Goal: Task Accomplishment & Management: Use online tool/utility

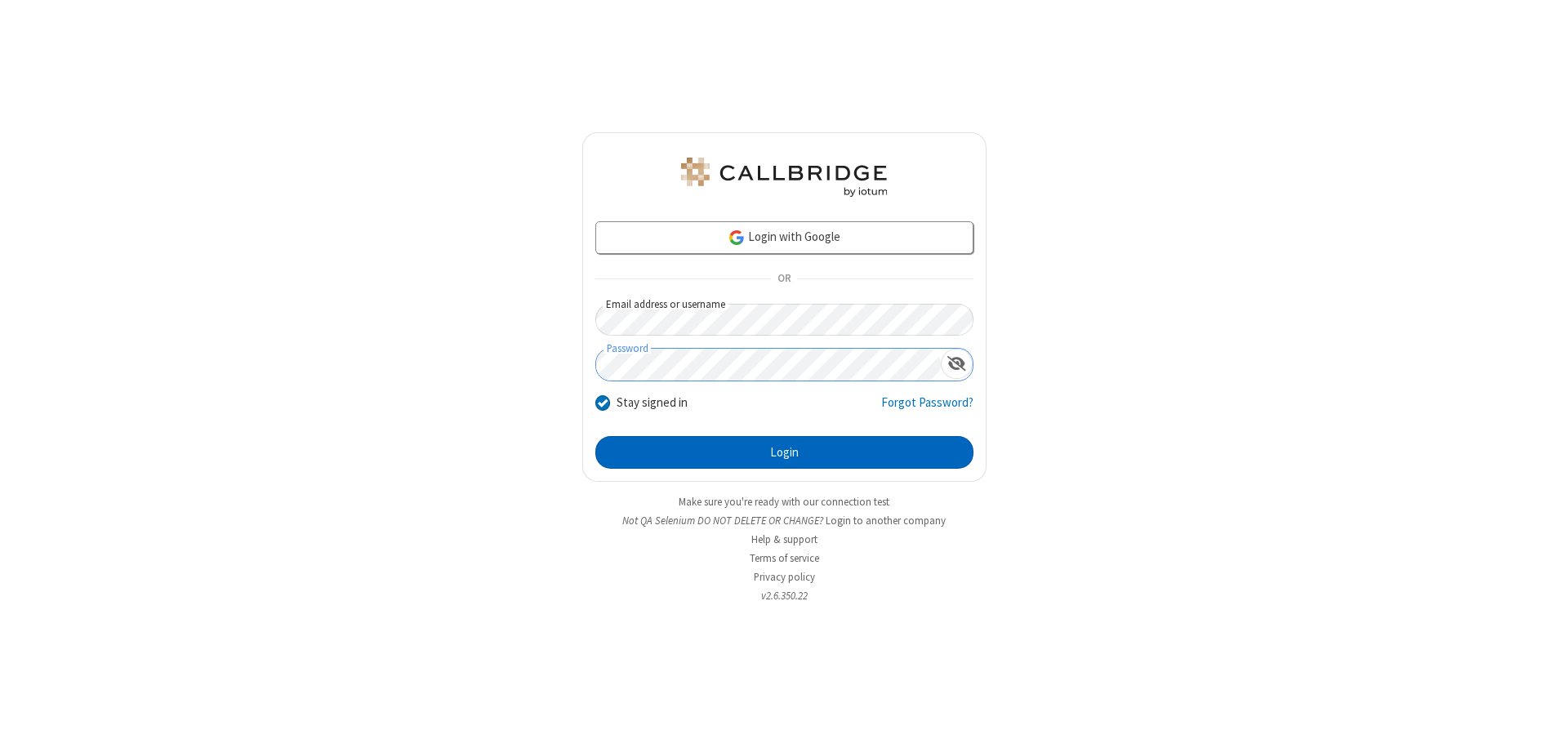
click at [784, 452] on button "Login" at bounding box center [784, 452] width 379 height 33
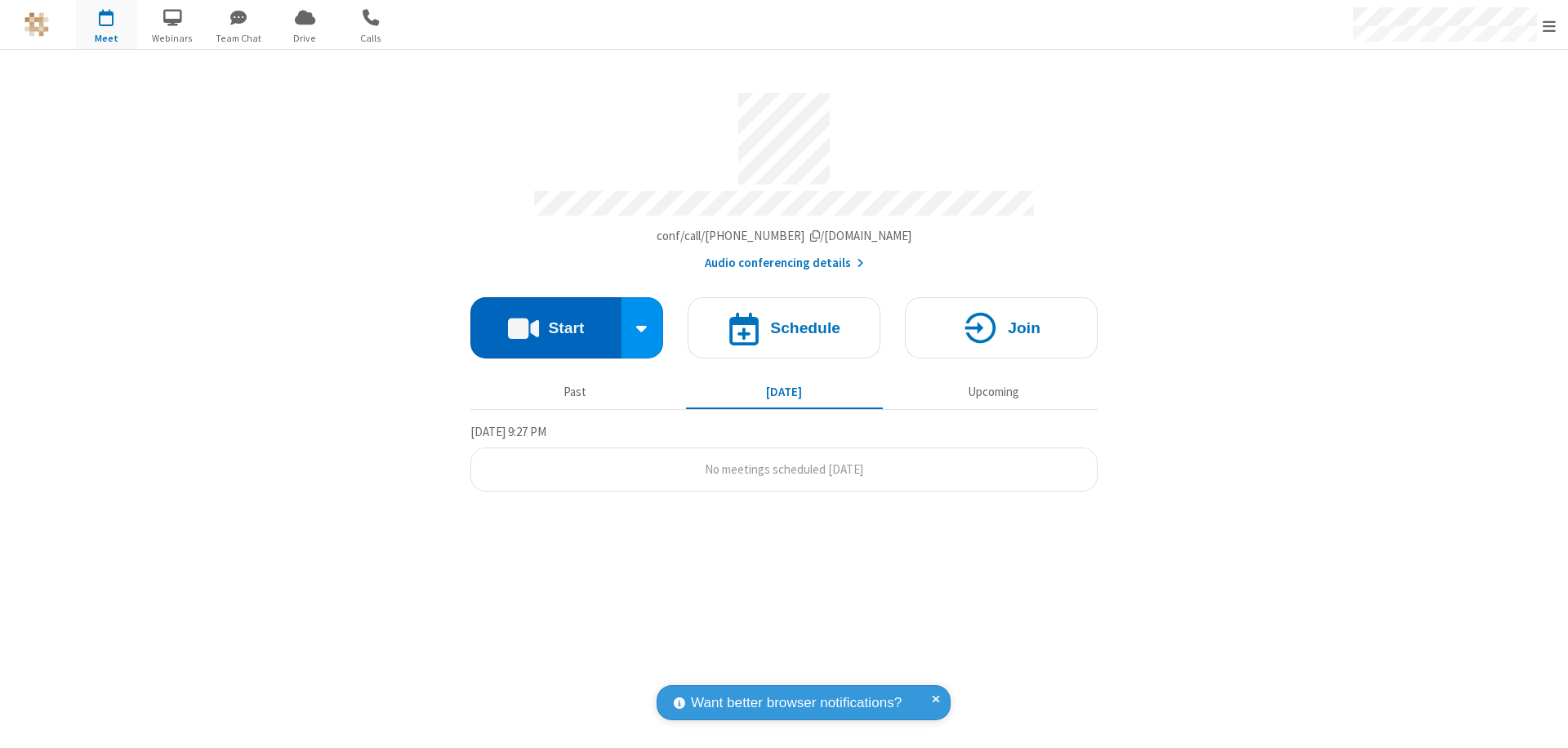
click at [546, 320] on button "Start" at bounding box center [546, 327] width 151 height 61
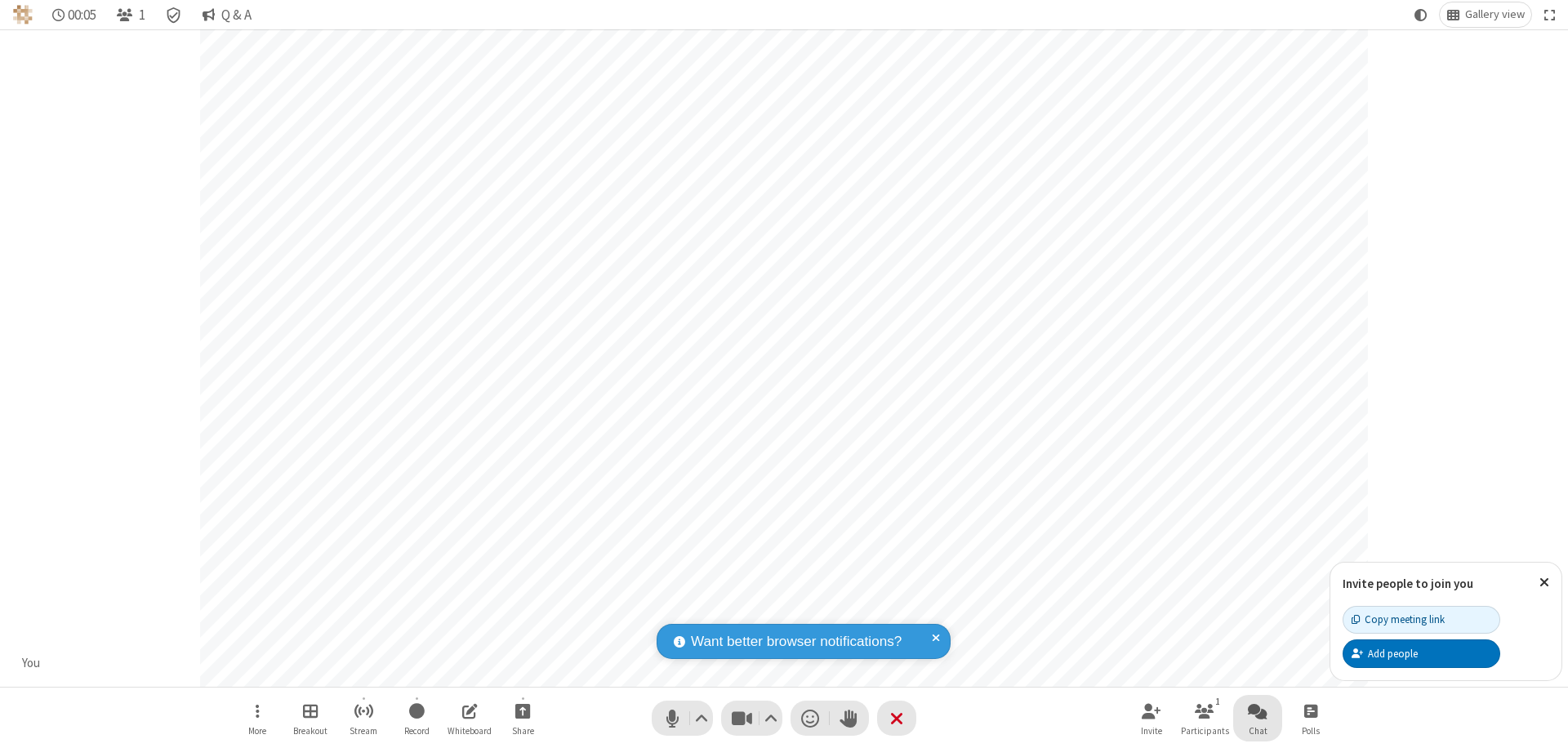
click at [1258, 711] on span "Open chat" at bounding box center [1257, 711] width 19 height 20
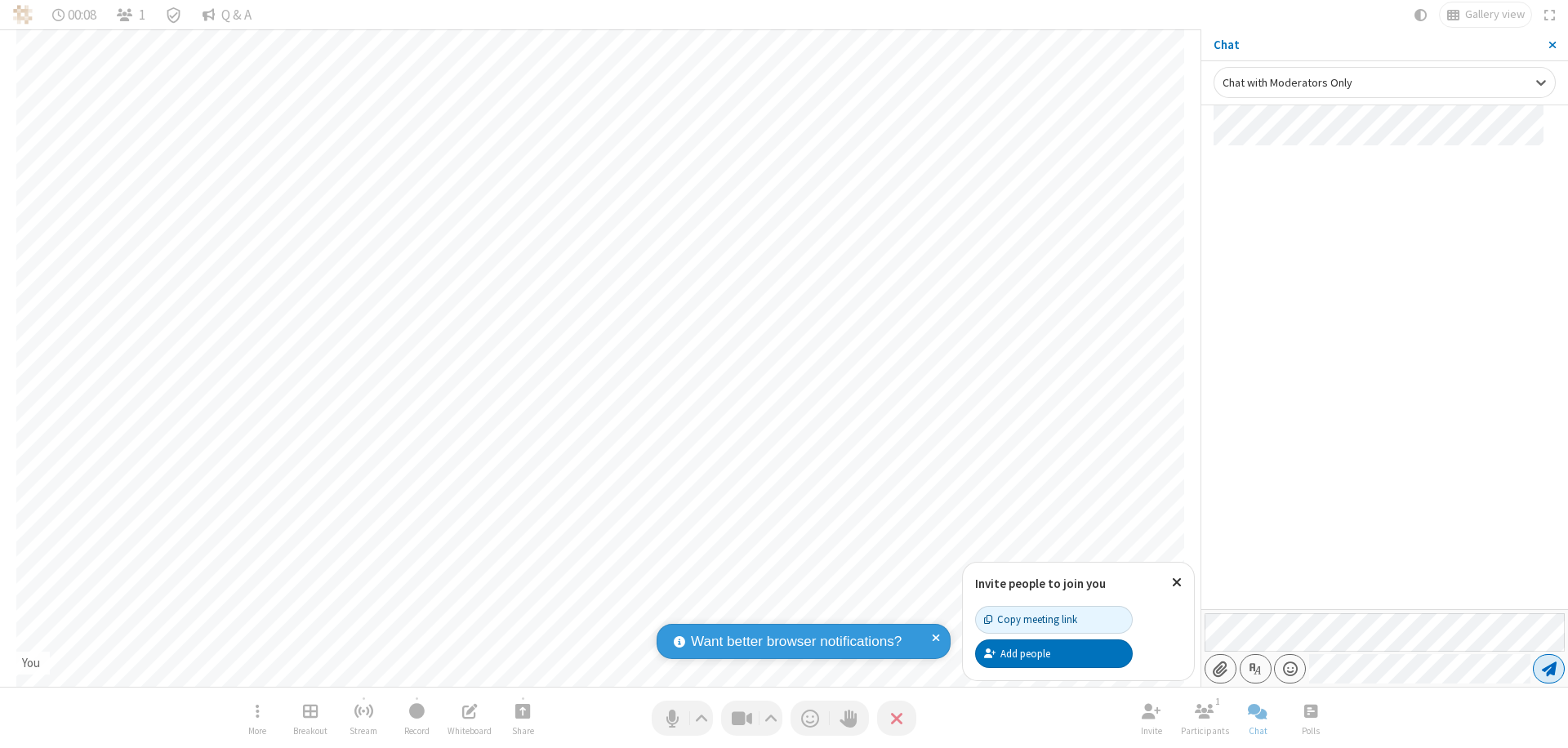
click at [1549, 669] on span "Send message" at bounding box center [1550, 668] width 15 height 16
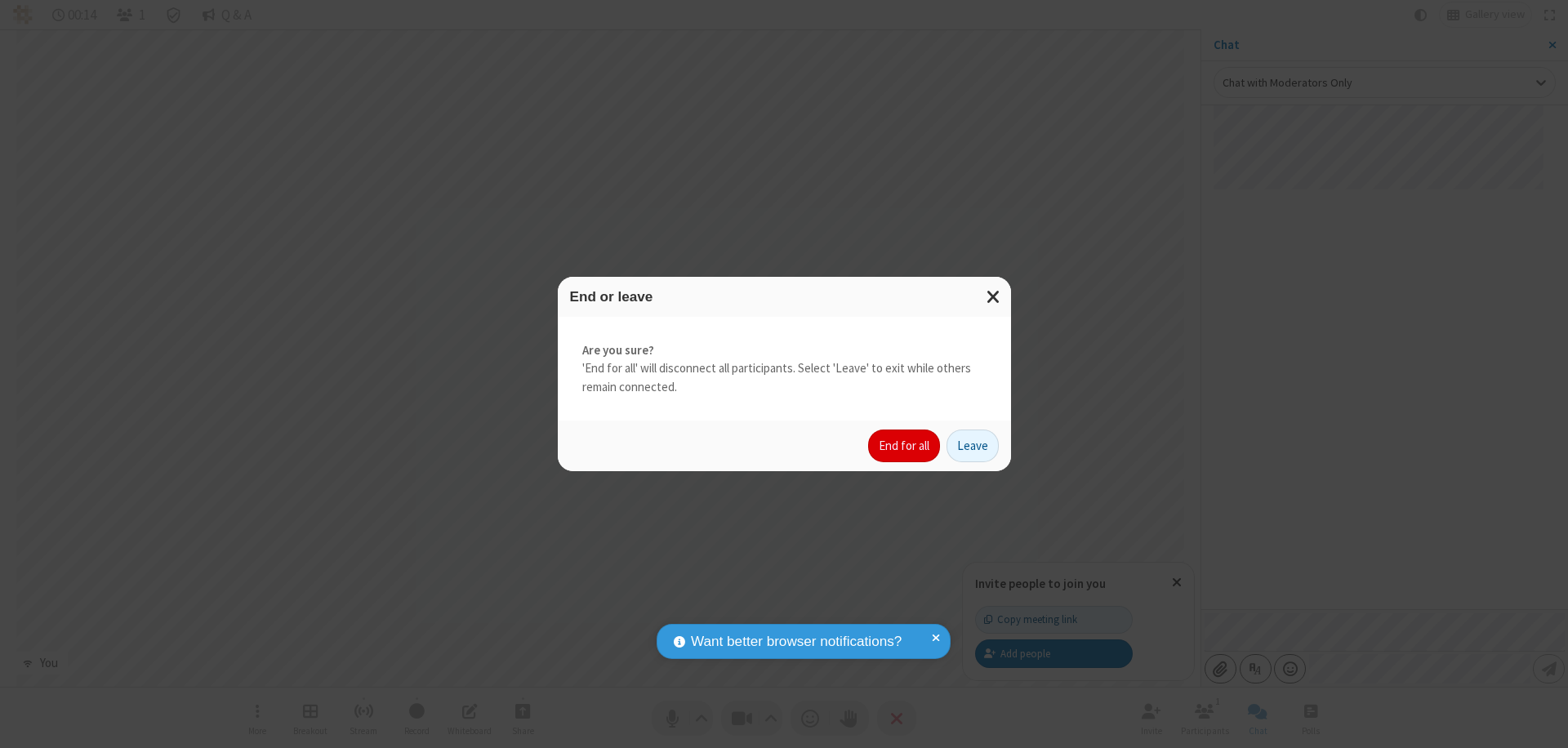
click at [905, 446] on button "End for all" at bounding box center [904, 446] width 72 height 33
